Goal: Information Seeking & Learning: Learn about a topic

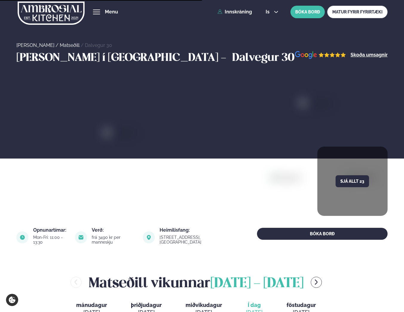
scroll to position [167, 0]
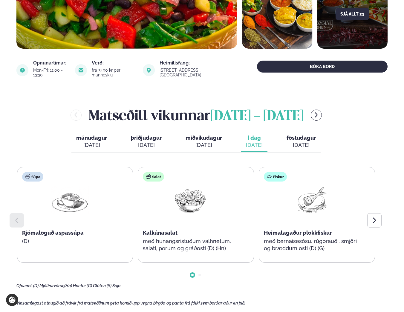
click at [379, 219] on div at bounding box center [374, 220] width 14 height 14
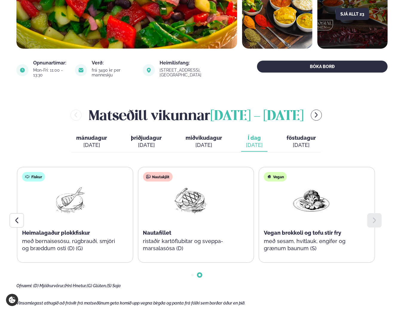
click at [379, 219] on div at bounding box center [374, 220] width 14 height 14
click at [380, 222] on div at bounding box center [374, 220] width 14 height 14
click at [13, 221] on div at bounding box center [17, 220] width 14 height 14
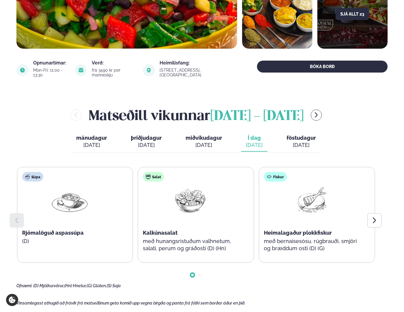
click at [377, 221] on icon at bounding box center [374, 220] width 7 height 7
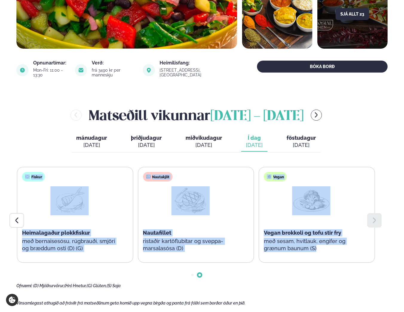
drag, startPoint x: 374, startPoint y: 265, endPoint x: 61, endPoint y: 164, distance: 328.9
click at [61, 164] on div "[PERSON_NAME] [DATE] - [DATE] [PERSON_NAME]. [DATE] þriðjudagur þri. [DATE] mið…" at bounding box center [201, 196] width 371 height 183
drag, startPoint x: 61, startPoint y: 164, endPoint x: 65, endPoint y: 161, distance: 4.5
click at [65, 161] on div "[PERSON_NAME] [DATE] - [DATE] [PERSON_NAME]. [DATE] þriðjudagur þri. [DATE] mið…" at bounding box center [201, 196] width 371 height 183
click at [88, 160] on div "[PERSON_NAME] [DATE] - [DATE] [PERSON_NAME]. [DATE] þriðjudagur þri. [DATE] mið…" at bounding box center [201, 196] width 371 height 183
